Goal: Information Seeking & Learning: Compare options

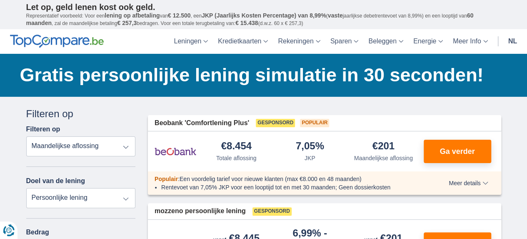
scroll to position [42, 0]
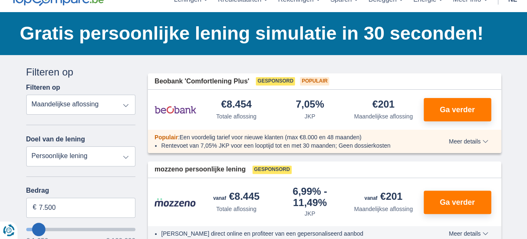
click at [125, 107] on select "Totale aflossing JKP Maandelijkse aflossing" at bounding box center [81, 105] width 110 height 20
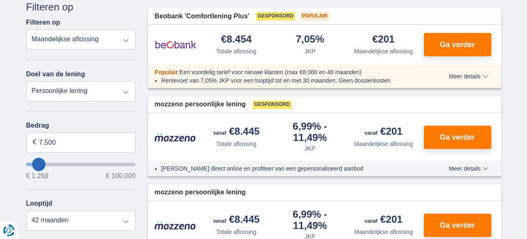
scroll to position [125, 0]
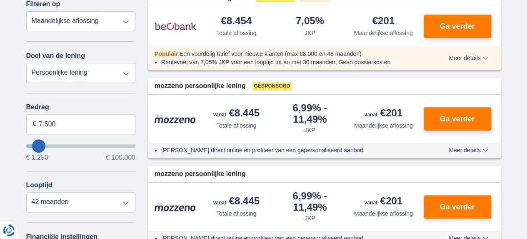
click at [124, 71] on select "Persoonlijke lening Auto Moto / fiets Mobilhome / caravan Renovatie Energie Sch…" at bounding box center [81, 73] width 110 height 20
select select "renovationLoan"
click at [26, 63] on select "Persoonlijke lening Auto Moto / fiets Mobilhome / caravan Renovatie Energie Sch…" at bounding box center [81, 73] width 110 height 20
type input "15.000"
type input "15250"
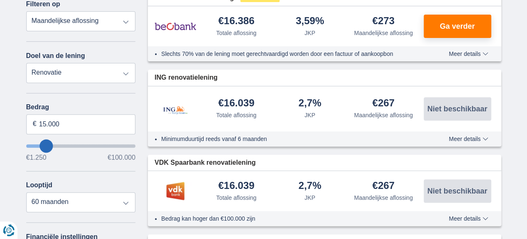
scroll to position [167, 0]
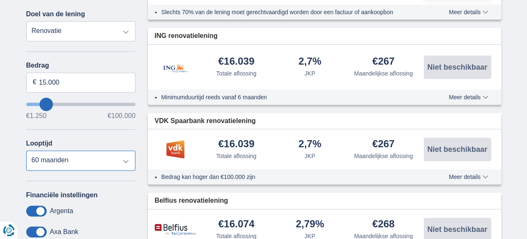
click at [123, 160] on select "12 maanden 18 maanden 24 maanden 30 maanden 36 maanden 42 maanden 48 maanden 60…" at bounding box center [81, 160] width 110 height 20
select select "18"
click at [26, 150] on select "12 maanden 18 maanden 24 maanden 30 maanden 36 maanden 42 maanden 48 maanden 60…" at bounding box center [81, 160] width 110 height 20
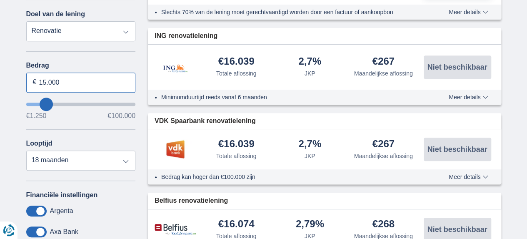
click at [87, 77] on input "15.000" at bounding box center [81, 82] width 110 height 20
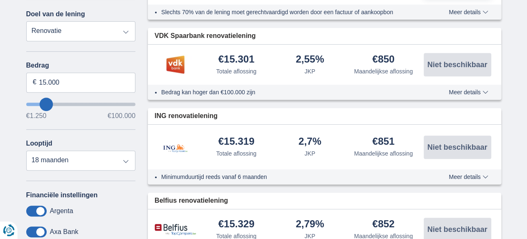
click at [46, 103] on input "wantToBorrow" at bounding box center [81, 103] width 110 height 3
type input "15250"
select select "60"
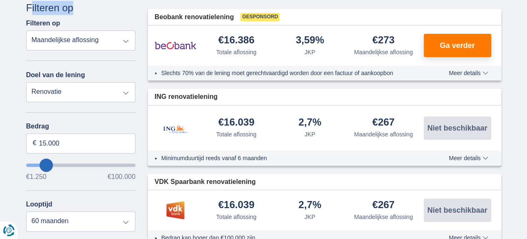
scroll to position [125, 0]
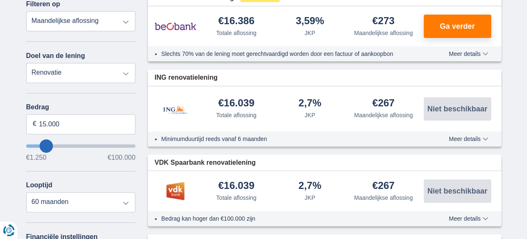
type input "7.250"
type input "7250"
select select "42"
type input "7250"
click at [38, 145] on input "wantToBorrow" at bounding box center [81, 145] width 110 height 3
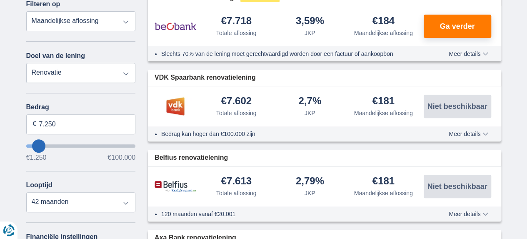
click at [38, 147] on input "wantToBorrow" at bounding box center [81, 145] width 110 height 3
type input "12.250"
type input "13250"
type input "13.250"
select select "60"
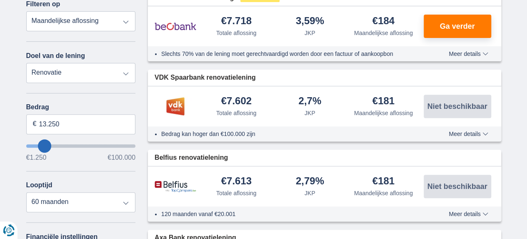
type input "15.250"
type input "15250"
select select "84"
type input "14.250"
type input "14250"
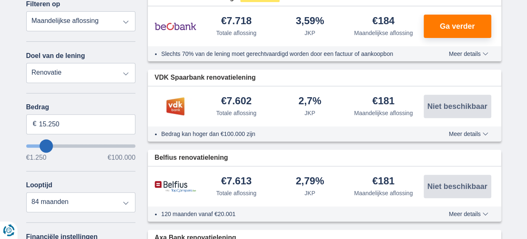
select select "60"
type input "13.250"
type input "13250"
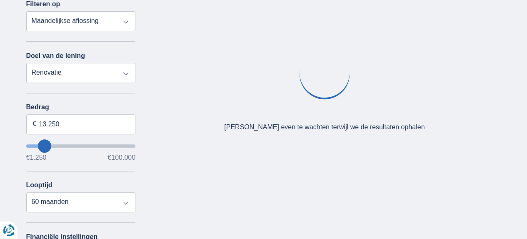
click at [44, 146] on input "wantToBorrow" at bounding box center [81, 145] width 110 height 3
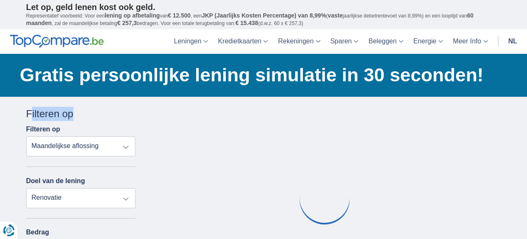
click at [42, 146] on select "Totale aflossing JKP Maandelijkse aflossing" at bounding box center [81, 146] width 110 height 20
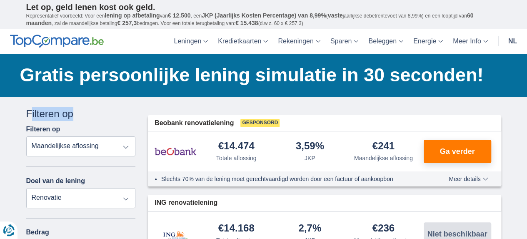
click at [42, 146] on select "Totale aflossing JKP Maandelijkse aflossing" at bounding box center [81, 146] width 110 height 20
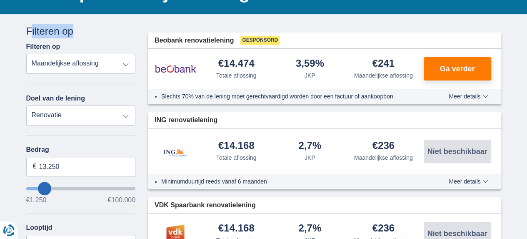
scroll to position [83, 0]
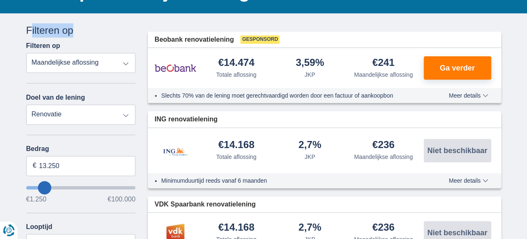
click at [47, 186] on input "wantToBorrow" at bounding box center [81, 187] width 110 height 3
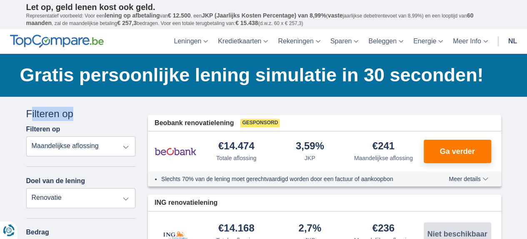
click at [47, 185] on div "Doel van de lening Persoonlijke lening Auto Moto / fiets Mobilhome / caravan Re…" at bounding box center [81, 192] width 110 height 31
click at [45, 185] on div "Doel van de lening Persoonlijke lening Auto Moto / fiets Mobilhome / caravan Re…" at bounding box center [81, 192] width 110 height 31
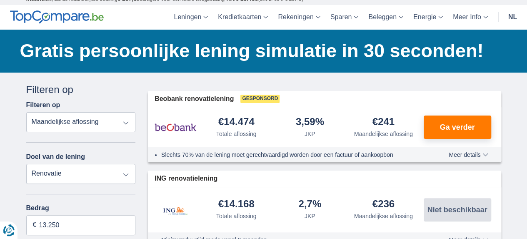
scroll to position [83, 0]
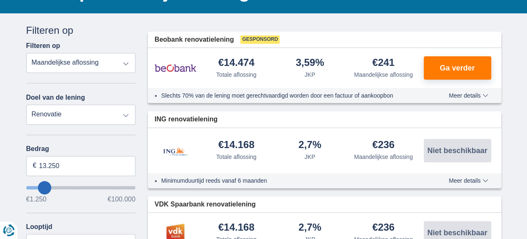
click at [42, 189] on input "wantToBorrow" at bounding box center [81, 187] width 110 height 3
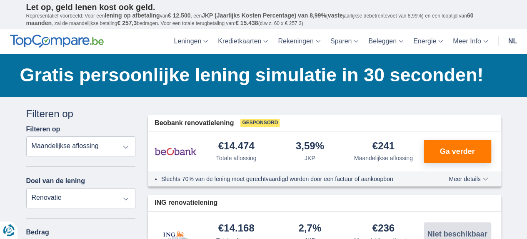
click at [42, 190] on select "Persoonlijke lening Auto Moto / fiets Mobilhome / caravan Renovatie Energie Sch…" at bounding box center [81, 198] width 110 height 20
click at [41, 190] on select "Persoonlijke lening Auto Moto / fiets Mobilhome / caravan Renovatie Energie Sch…" at bounding box center [81, 198] width 110 height 20
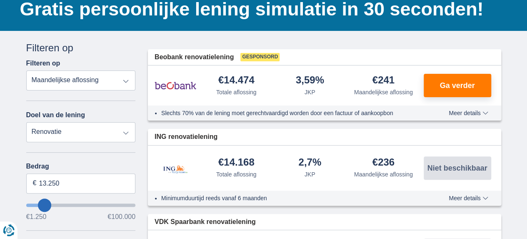
scroll to position [83, 0]
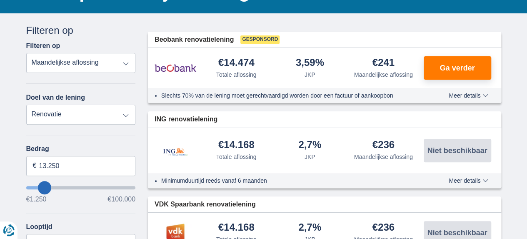
type input "4.250"
type input "4250"
select select "36"
type input "4250"
click at [36, 186] on input "wantToBorrow" at bounding box center [81, 187] width 110 height 3
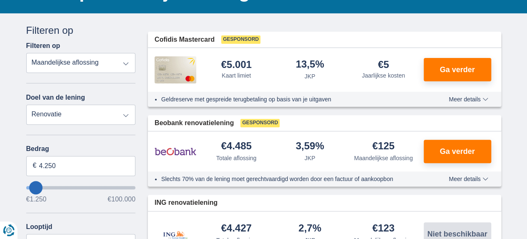
click at [42, 186] on input "wantToBorrow" at bounding box center [81, 187] width 110 height 3
click at [39, 189] on input "wantToBorrow" at bounding box center [81, 187] width 110 height 3
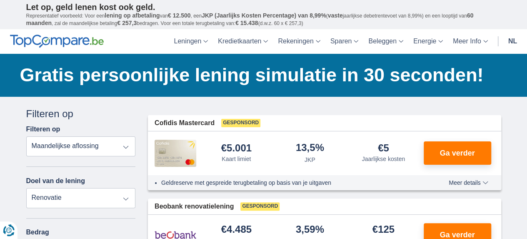
click at [39, 189] on select "Persoonlijke lening Auto Moto / fiets Mobilhome / caravan Renovatie Energie Sch…" at bounding box center [81, 198] width 110 height 20
click at [42, 190] on select "Persoonlijke lening Auto Moto / fiets Mobilhome / caravan Renovatie Energie Sch…" at bounding box center [81, 198] width 110 height 20
click at [43, 190] on select "Persoonlijke lening Auto Moto / fiets Mobilhome / caravan Renovatie Energie Sch…" at bounding box center [81, 198] width 110 height 20
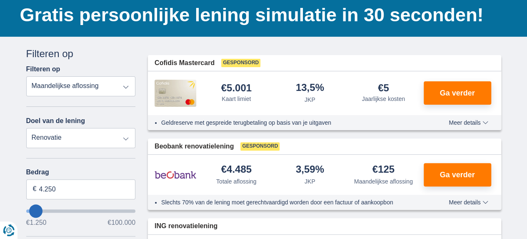
scroll to position [83, 0]
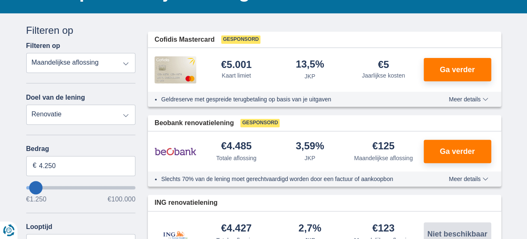
type input "14.250"
type input "14250"
click at [45, 188] on input "wantToBorrow" at bounding box center [81, 187] width 110 height 3
select select "60"
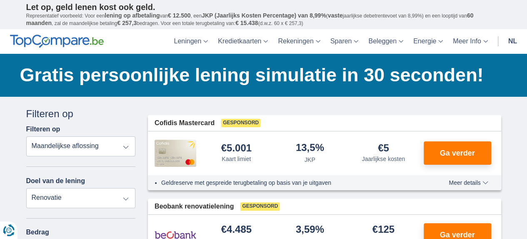
click at [45, 188] on select "Persoonlijke lening Auto Moto / fiets Mobilhome / caravan Renovatie Energie Sch…" at bounding box center [81, 198] width 110 height 20
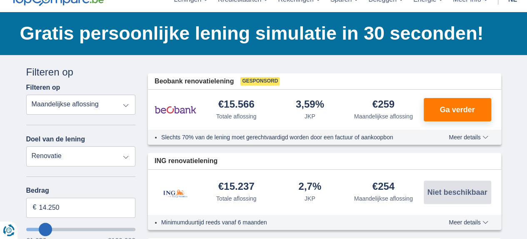
scroll to position [83, 0]
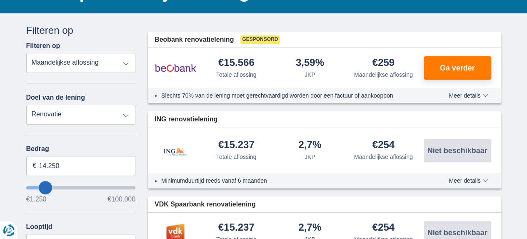
click at [40, 186] on input "wantToBorrow" at bounding box center [81, 187] width 110 height 3
click at [40, 125] on div "Doel van de lening Persoonlijke lening Auto Moto / fiets Mobilhome / caravan Re…" at bounding box center [81, 108] width 110 height 31
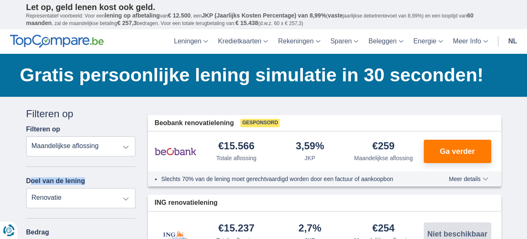
click at [40, 186] on div "Doel van de lening Persoonlijke lening Auto Moto / fiets Mobilhome / caravan Re…" at bounding box center [81, 192] width 110 height 31
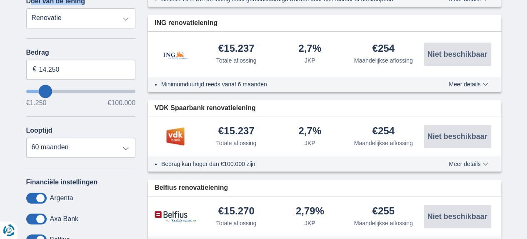
scroll to position [167, 0]
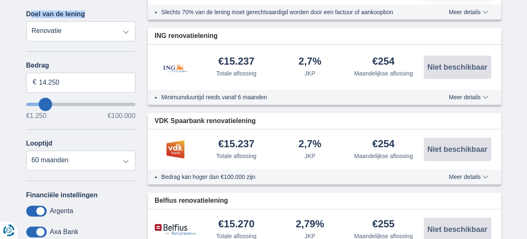
type input "4.250"
type input "4250"
select select "36"
type input "4250"
click at [35, 103] on input "wantToBorrow" at bounding box center [81, 103] width 110 height 3
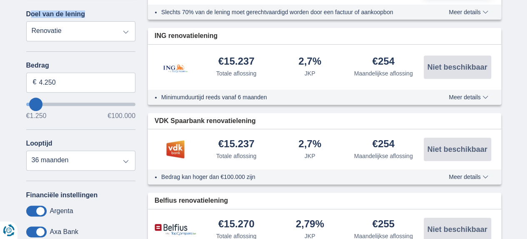
scroll to position [0, 0]
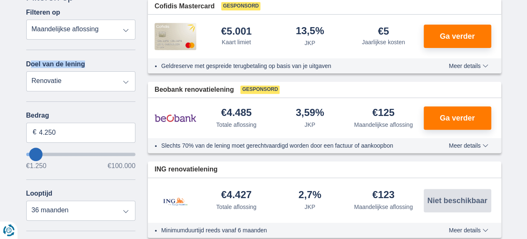
scroll to position [125, 0]
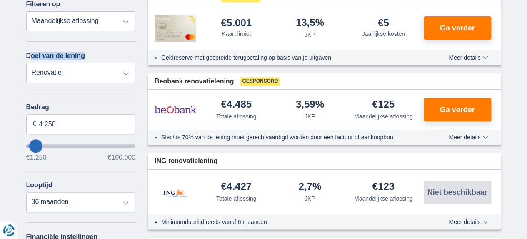
click at [37, 146] on input "wantToBorrow" at bounding box center [81, 145] width 110 height 3
click at [41, 145] on input "wantToBorrow" at bounding box center [81, 145] width 110 height 3
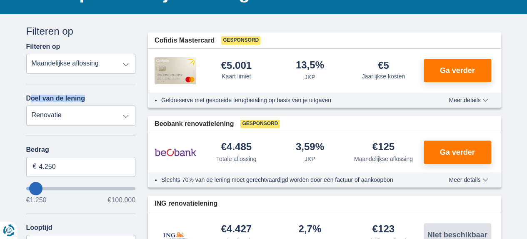
scroll to position [83, 0]
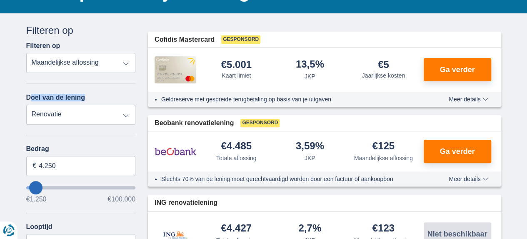
type input "13.250"
type input "13250"
select select "60"
type input "13250"
click at [45, 186] on input "wantToBorrow" at bounding box center [81, 187] width 110 height 3
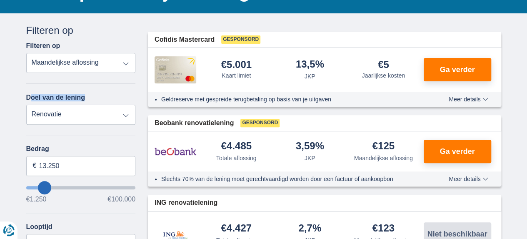
scroll to position [0, 0]
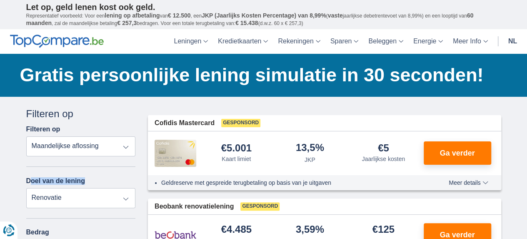
click at [45, 185] on div "Doel van de lening Persoonlijke lening Auto Moto / fiets Mobilhome / caravan Re…" at bounding box center [81, 192] width 110 height 31
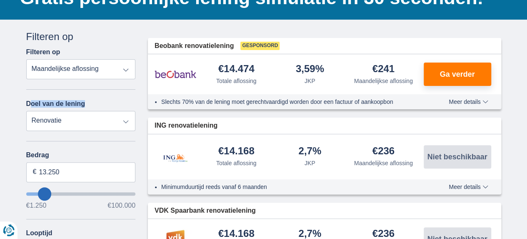
scroll to position [83, 0]
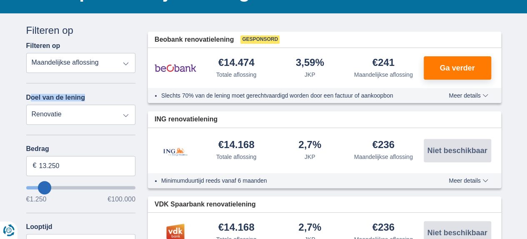
type input "3.250"
type input "3250"
select select "30"
type input "3250"
click at [35, 186] on input "wantToBorrow" at bounding box center [81, 187] width 110 height 3
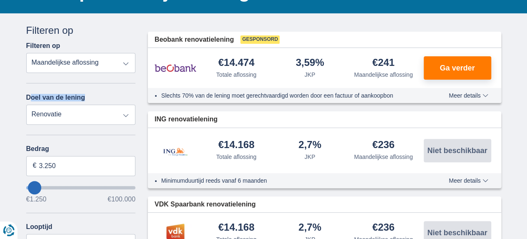
click at [35, 125] on div "Doel van de lening Persoonlijke lening Auto Moto / fiets Mobilhome / caravan Re…" at bounding box center [81, 108] width 110 height 31
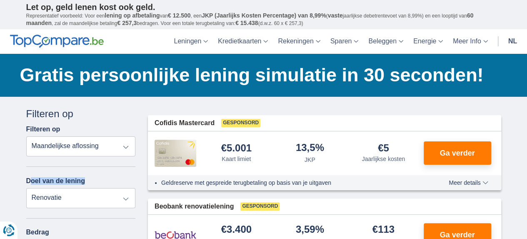
scroll to position [42, 0]
